Goal: Information Seeking & Learning: Check status

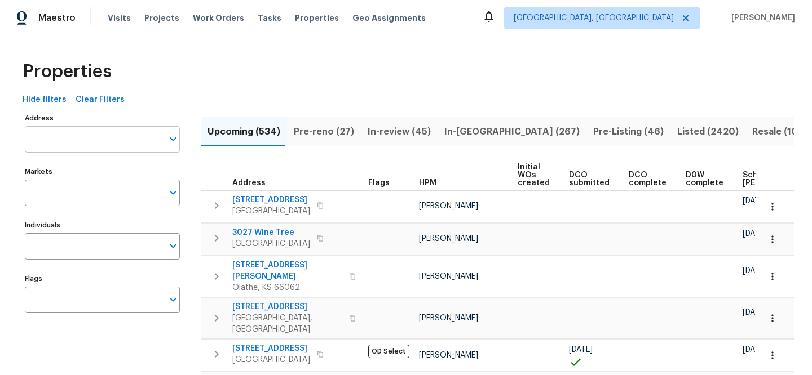
click at [122, 132] on input "Address" at bounding box center [94, 139] width 138 height 26
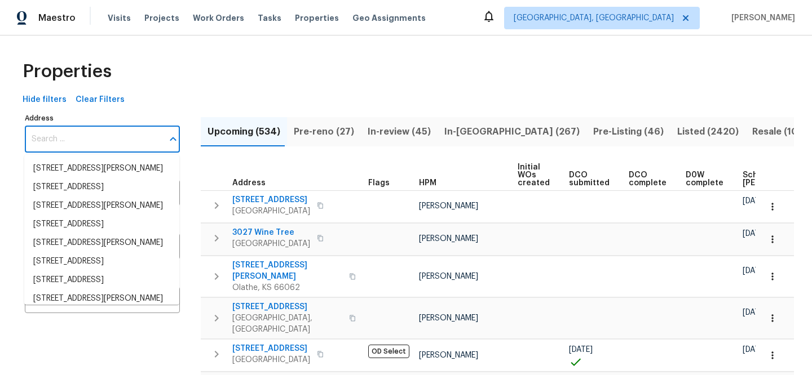
paste input "[STREET_ADDRESS]"
type input "[STREET_ADDRESS]"
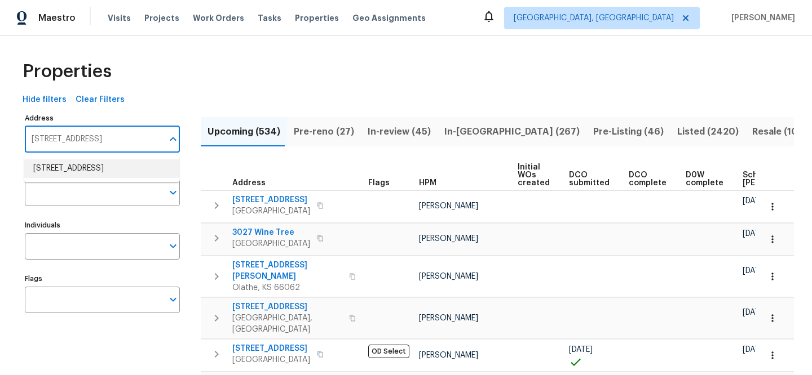
click at [130, 163] on li "[STREET_ADDRESS]" at bounding box center [101, 169] width 155 height 19
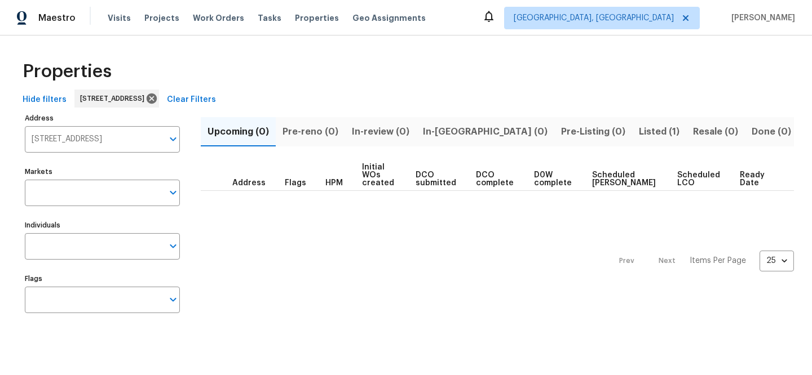
click at [639, 131] on span "Listed (1)" at bounding box center [659, 132] width 41 height 16
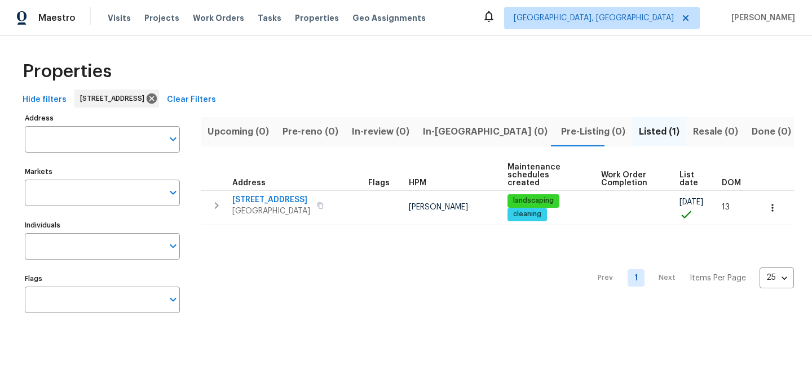
type input "[STREET_ADDRESS]"
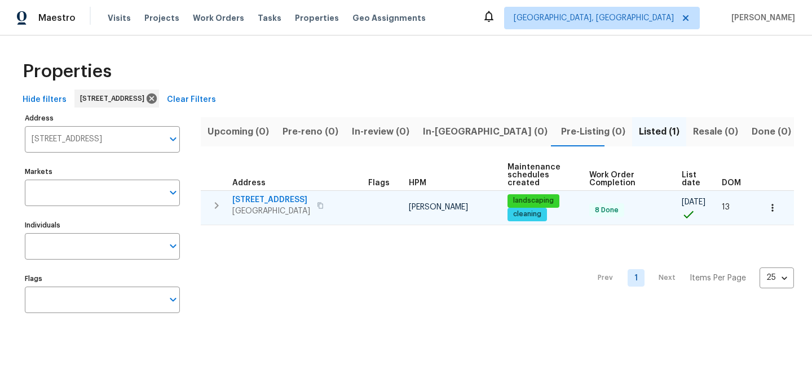
click at [285, 198] on span "[STREET_ADDRESS]" at bounding box center [271, 200] width 78 height 11
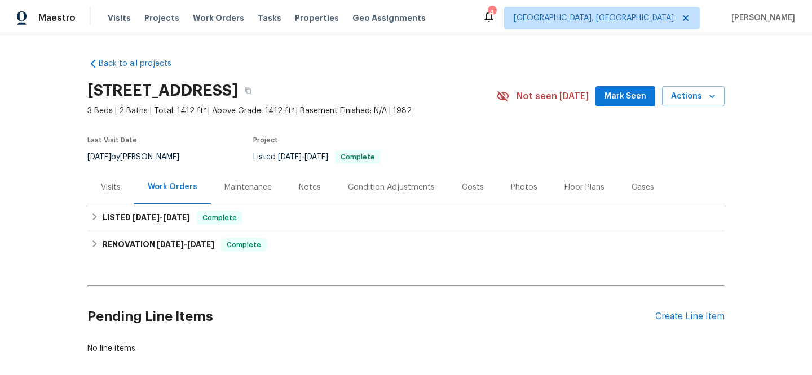
click at [107, 192] on div "Visits" at bounding box center [111, 187] width 20 height 11
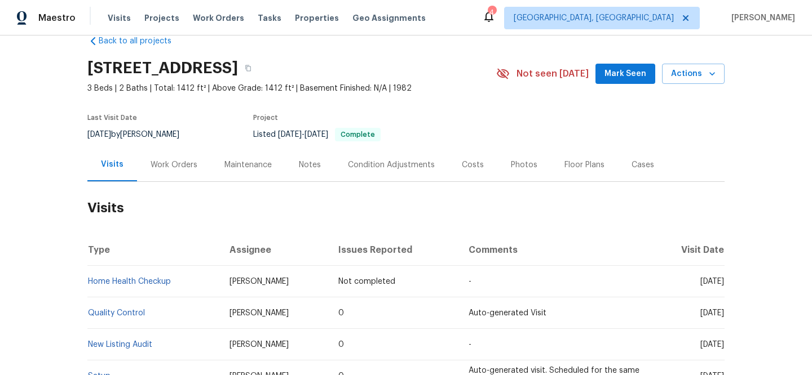
scroll to position [82, 0]
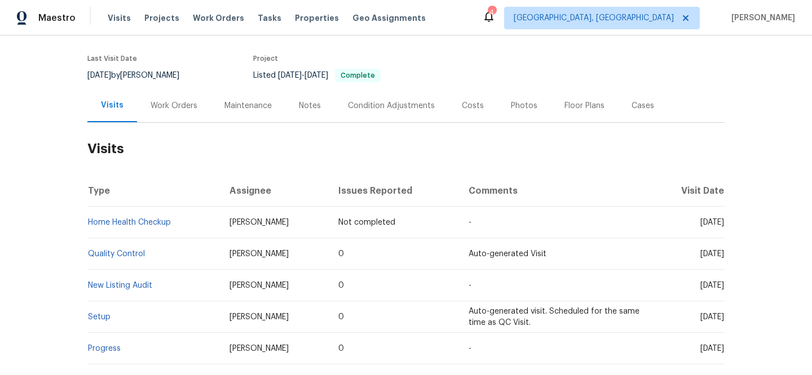
click at [185, 100] on div "Work Orders" at bounding box center [174, 105] width 47 height 11
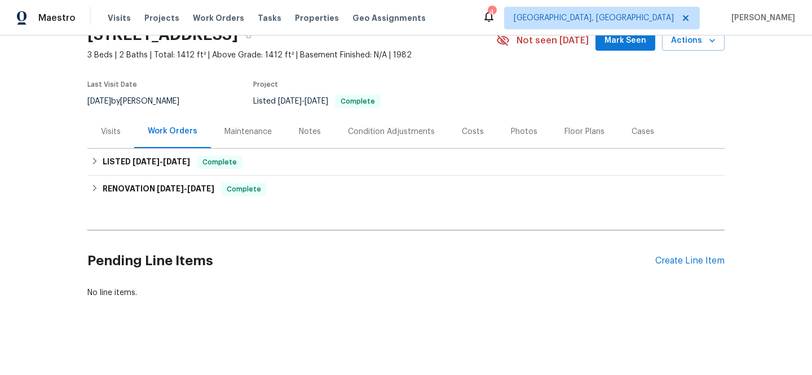
scroll to position [64, 0]
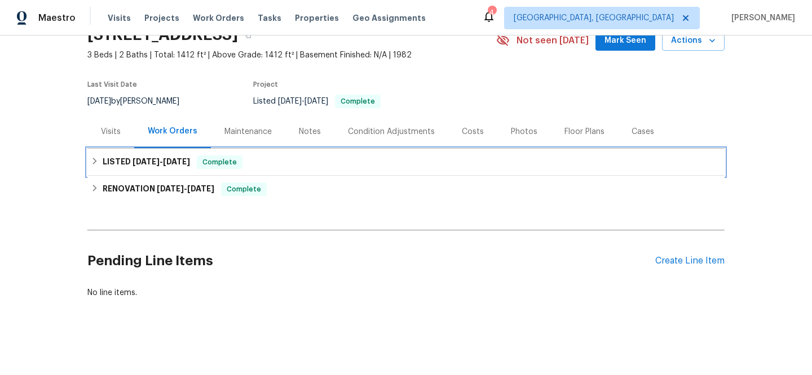
click at [233, 156] on div "LISTED [DATE] - [DATE] Complete" at bounding box center [406, 163] width 630 height 14
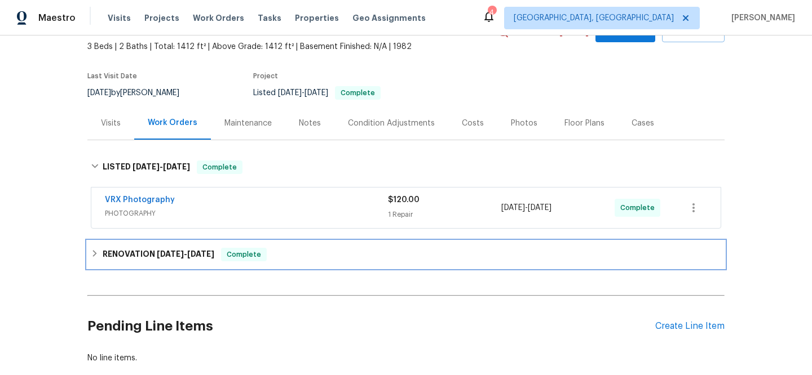
click at [303, 258] on div "RENOVATION [DATE] - [DATE] Complete" at bounding box center [406, 255] width 630 height 14
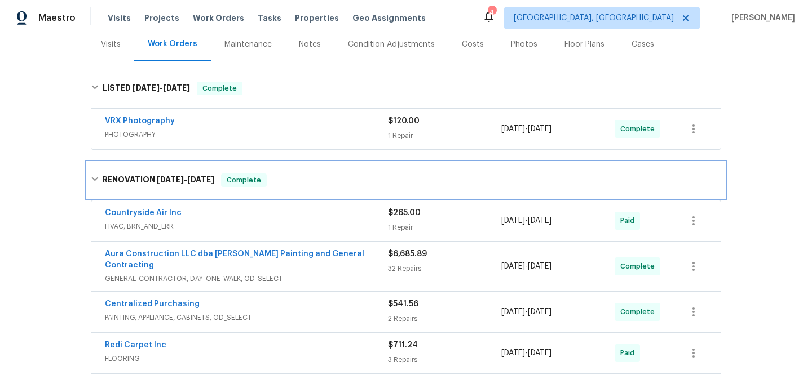
scroll to position [169, 0]
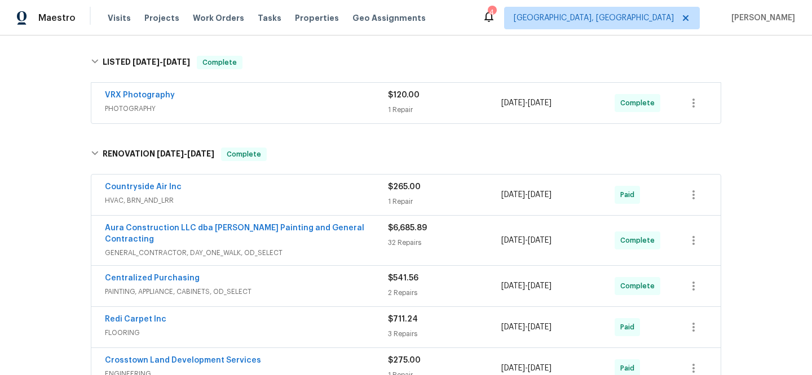
click at [251, 286] on span "PAINTING, APPLIANCE, CABINETS, OD_SELECT" at bounding box center [246, 291] width 283 height 11
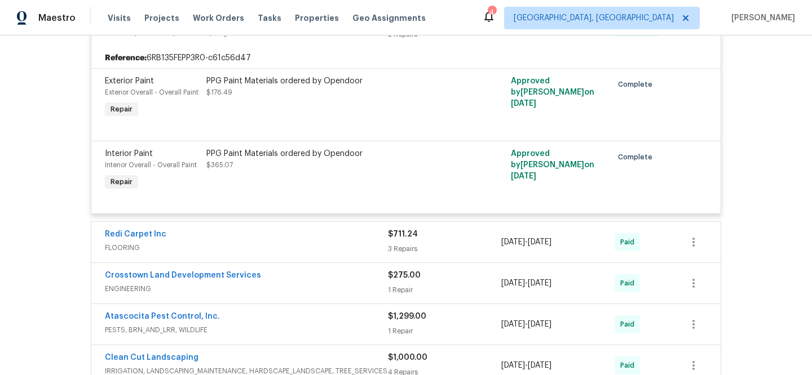
scroll to position [576, 0]
